Goal: Information Seeking & Learning: Learn about a topic

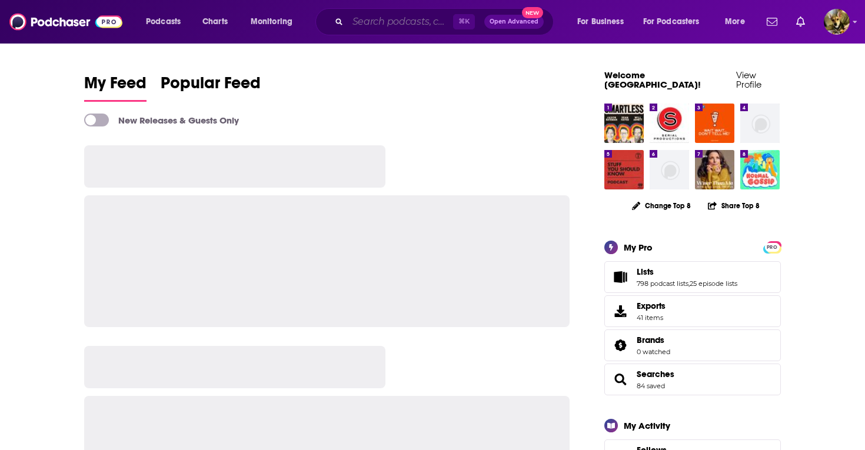
click at [413, 27] on input "Search podcasts, credits, & more..." at bounding box center [400, 21] width 105 height 19
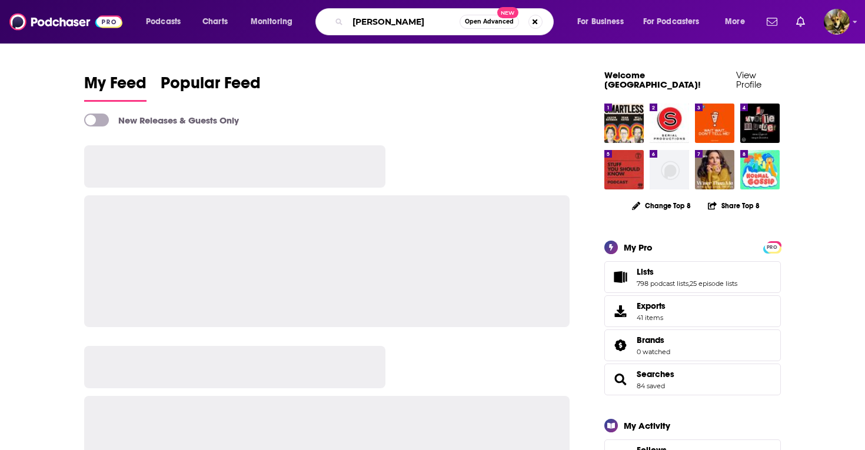
type input "[PERSON_NAME]"
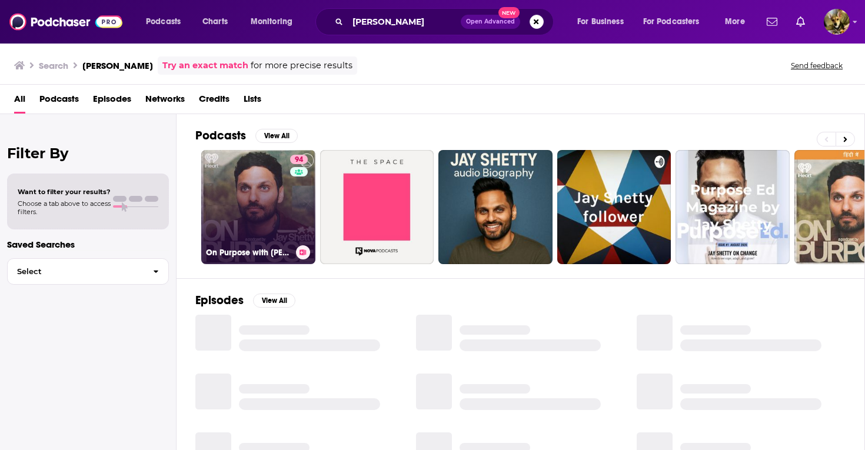
click at [262, 185] on link "94 On Purpose with [PERSON_NAME]" at bounding box center [258, 207] width 114 height 114
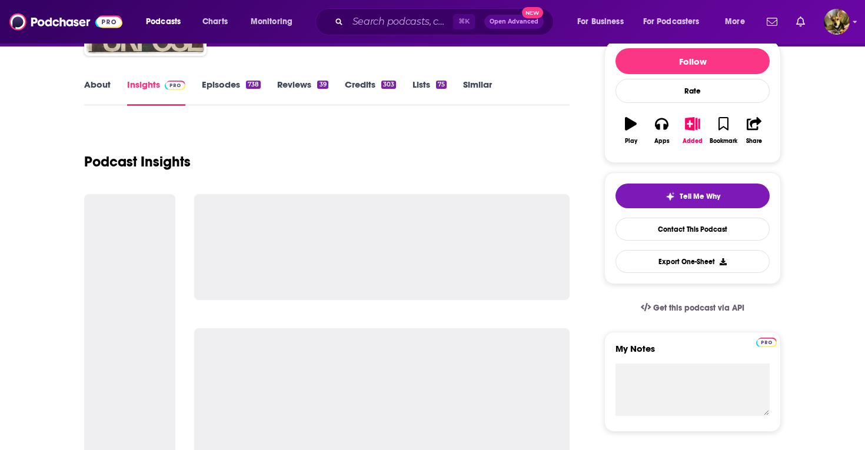
scroll to position [145, 0]
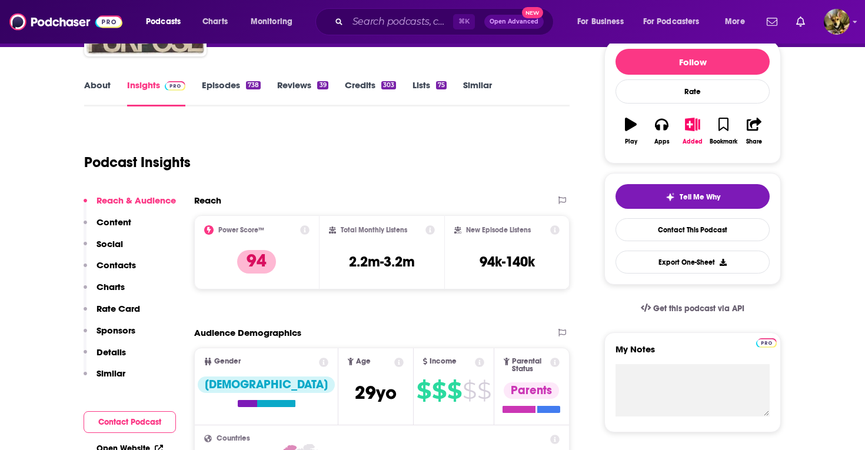
click at [115, 328] on p "Sponsors" at bounding box center [116, 330] width 39 height 11
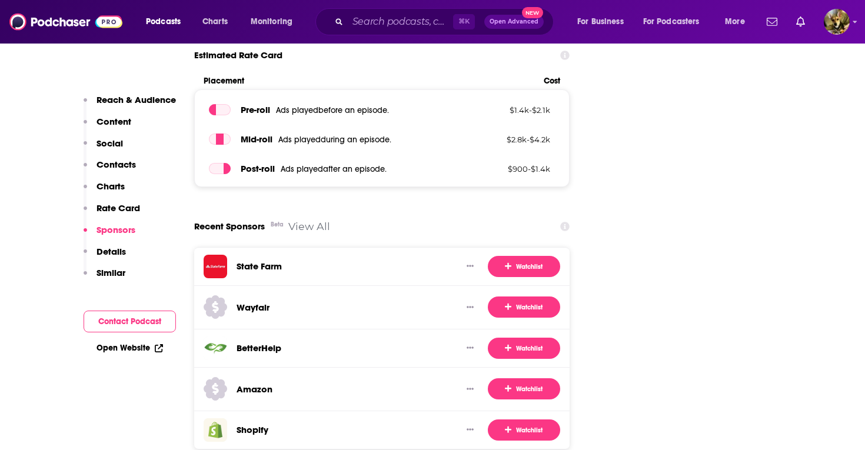
scroll to position [1672, 0]
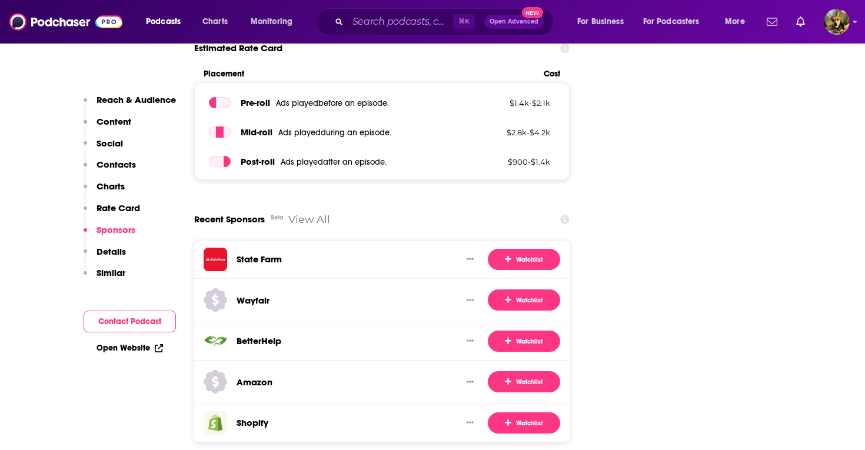
click at [317, 213] on link "View All" at bounding box center [309, 219] width 42 height 12
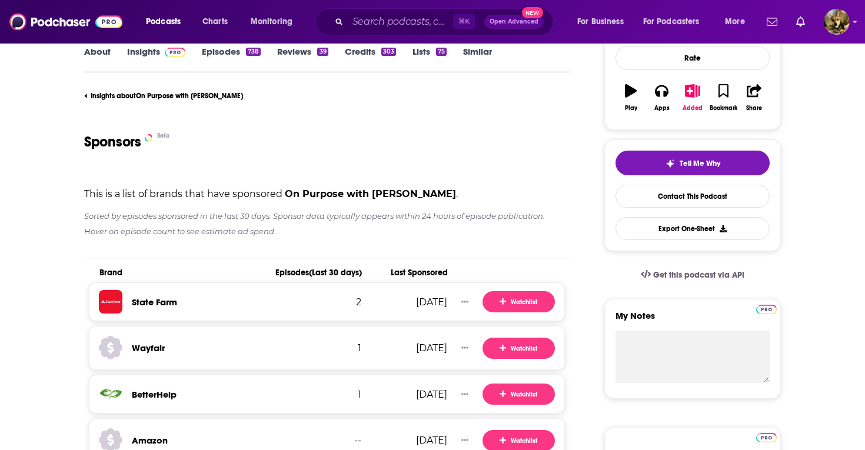
scroll to position [177, 0]
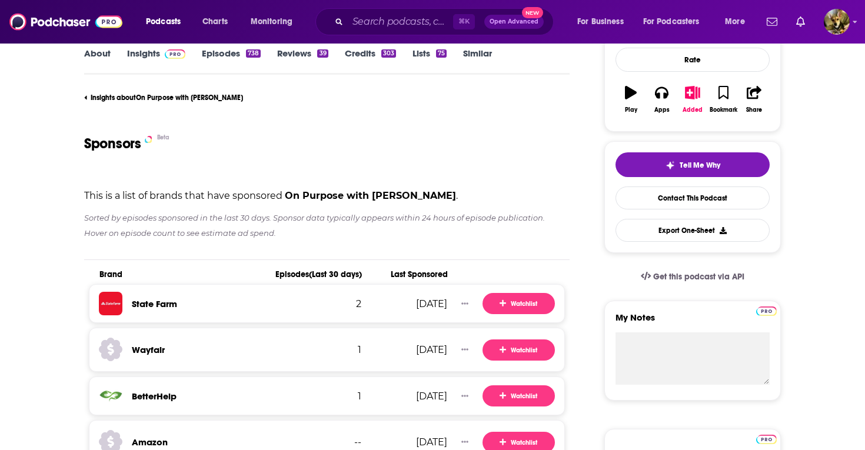
click at [333, 274] on span "(Last 30 days)" at bounding box center [335, 275] width 53 height 10
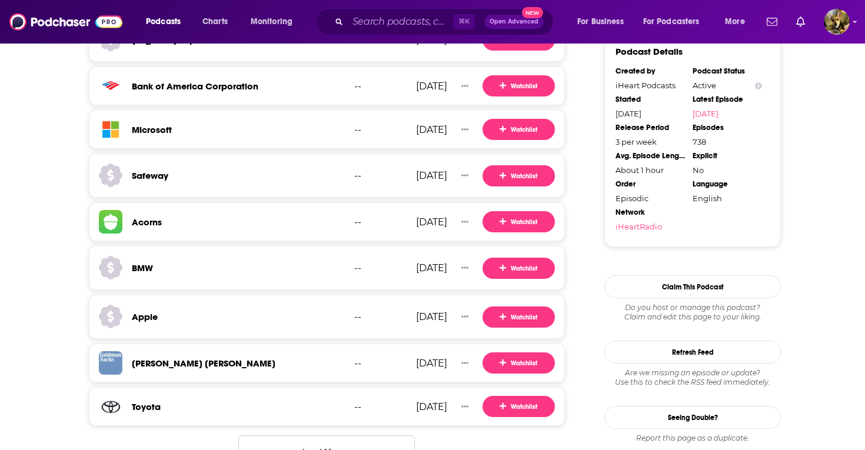
scroll to position [1201, 0]
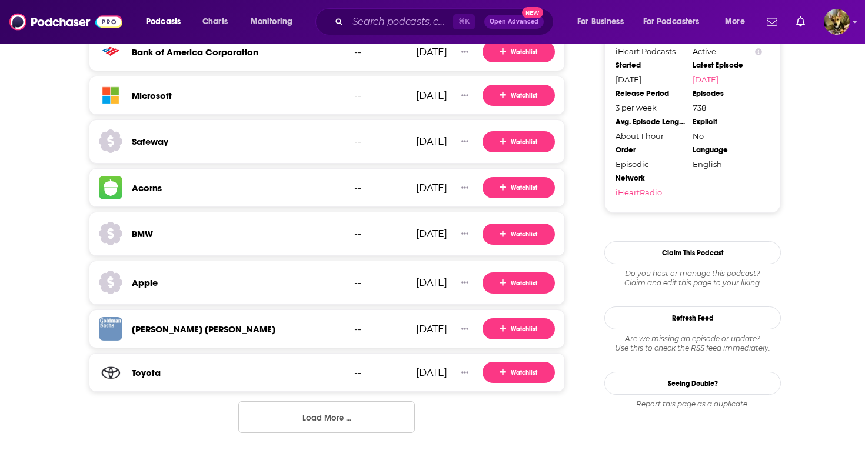
click at [345, 420] on button "Load More ..." at bounding box center [326, 417] width 177 height 32
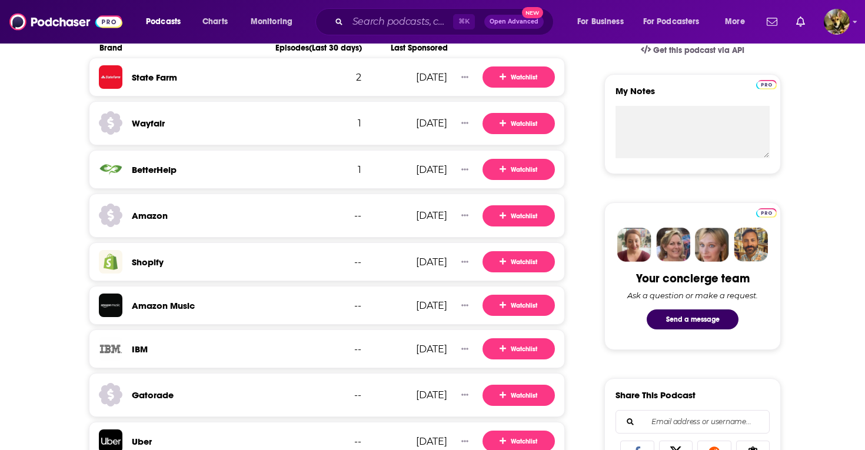
scroll to position [0, 0]
